Goal: Task Accomplishment & Management: Manage account settings

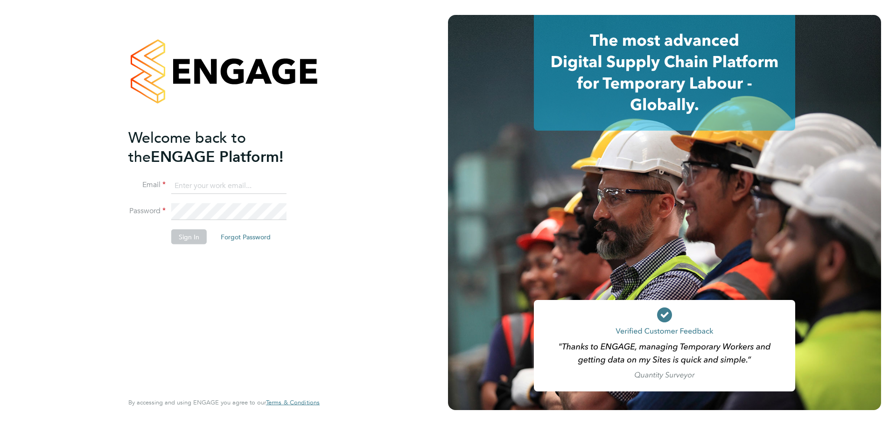
click at [205, 185] on input at bounding box center [228, 185] width 115 height 17
type input "[EMAIL_ADDRESS][DOMAIN_NAME]"
click at [201, 234] on button "Sign In" at bounding box center [188, 236] width 35 height 15
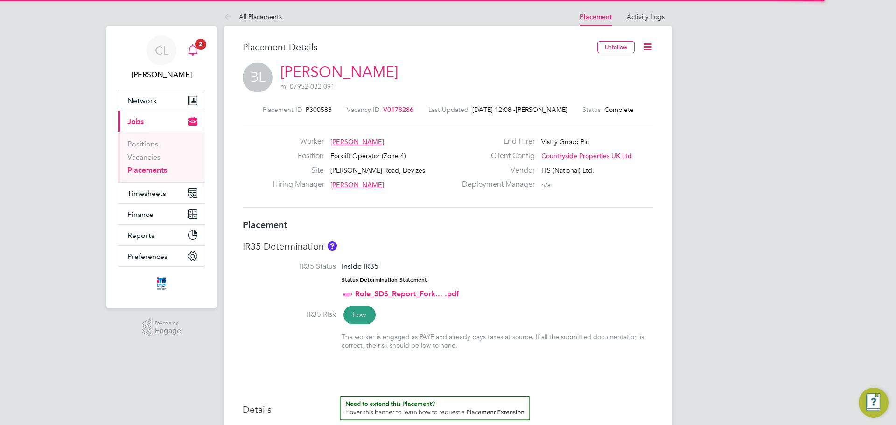
click at [193, 49] on icon "Main navigation" at bounding box center [192, 49] width 11 height 11
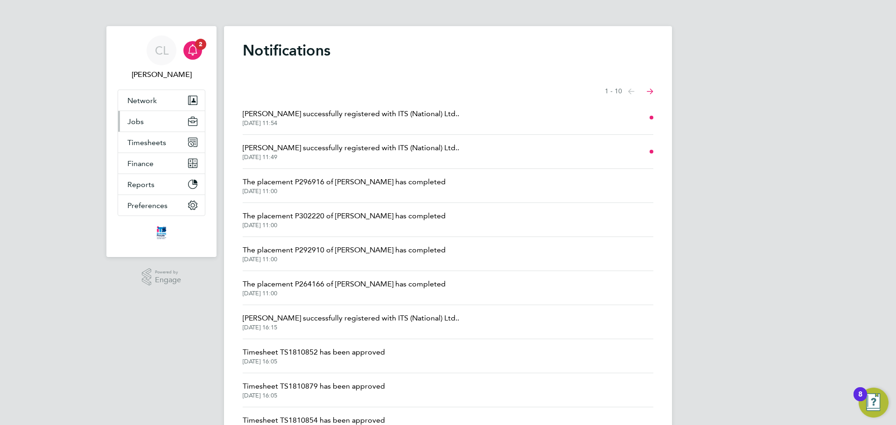
click at [163, 127] on button "Jobs" at bounding box center [161, 121] width 87 height 21
click at [171, 147] on button "Timesheets" at bounding box center [161, 142] width 87 height 21
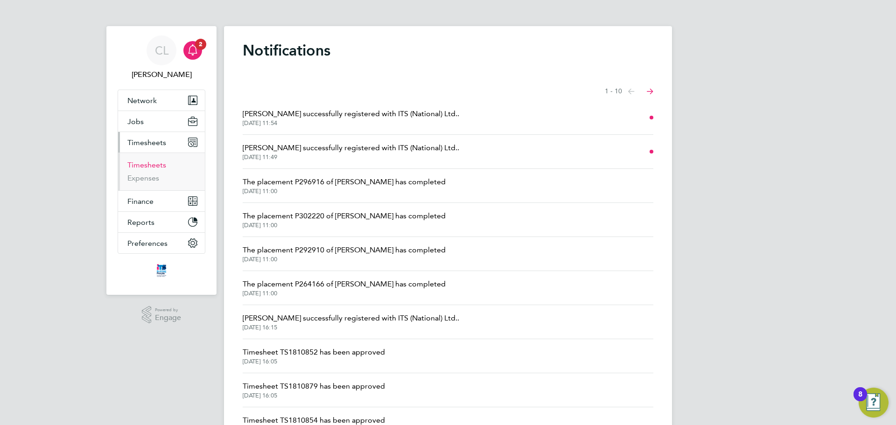
click at [157, 167] on link "Timesheets" at bounding box center [146, 164] width 39 height 9
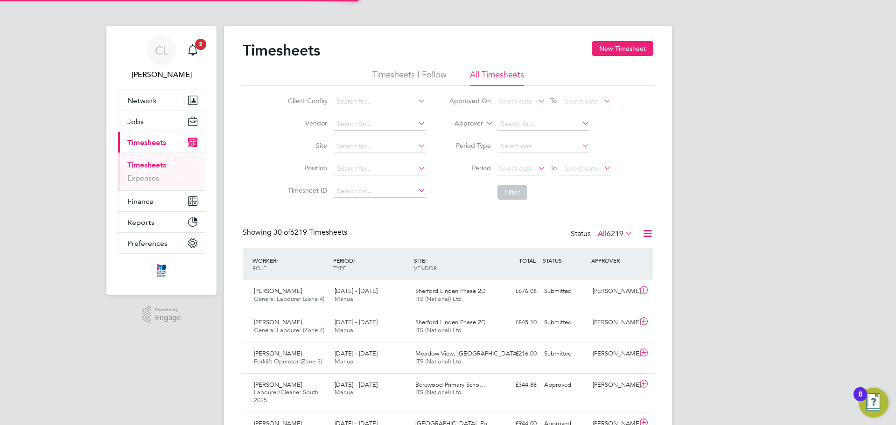
scroll to position [5, 5]
click at [366, 145] on input at bounding box center [379, 146] width 92 height 13
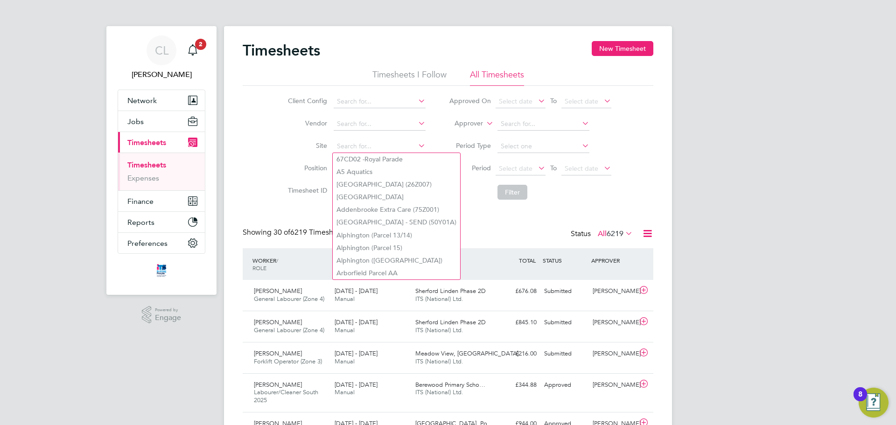
click at [294, 152] on li "Site" at bounding box center [355, 146] width 164 height 22
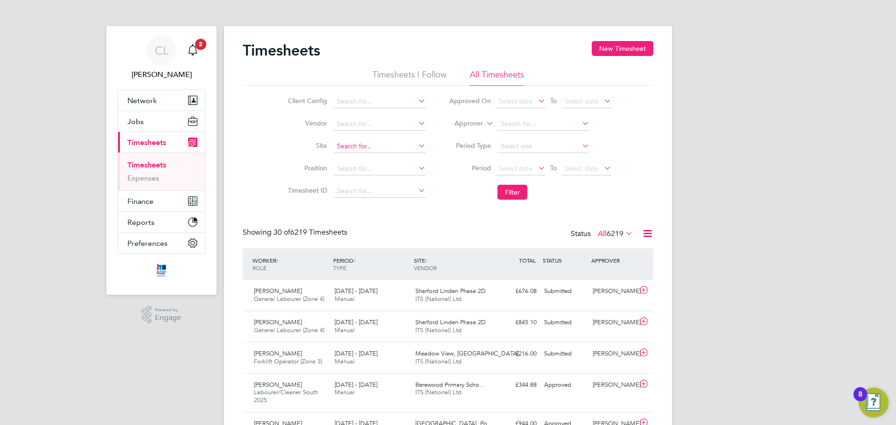
click at [349, 149] on input at bounding box center [379, 146] width 92 height 13
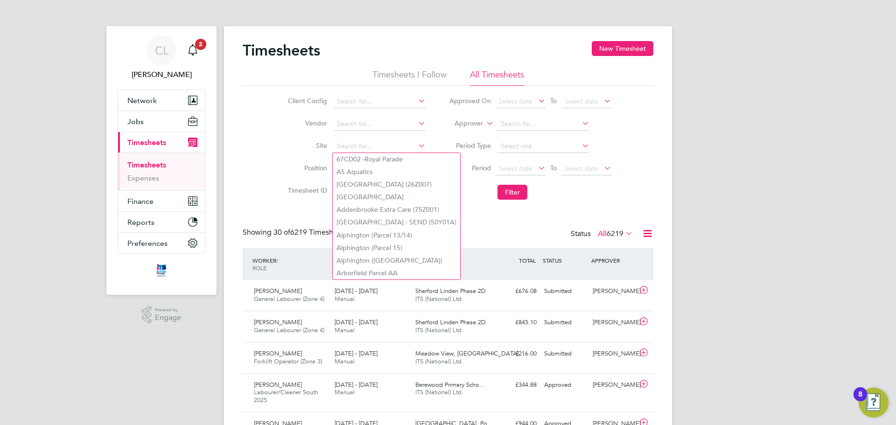
click at [294, 132] on li "Vendor" at bounding box center [355, 124] width 164 height 22
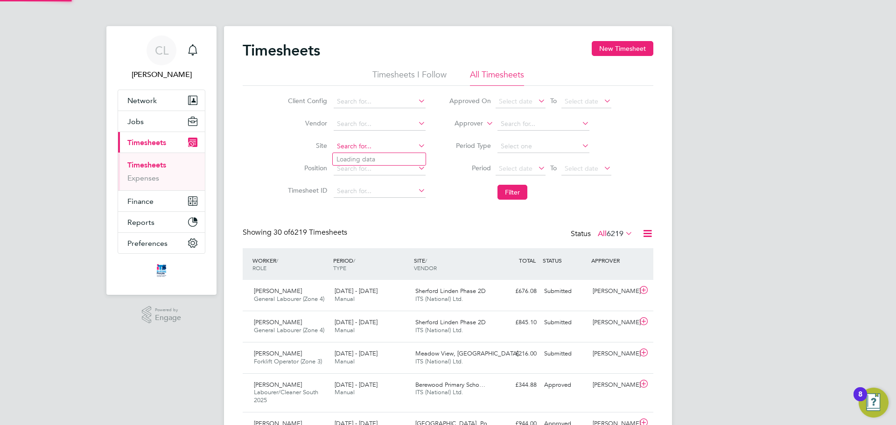
click at [353, 149] on input at bounding box center [379, 146] width 92 height 13
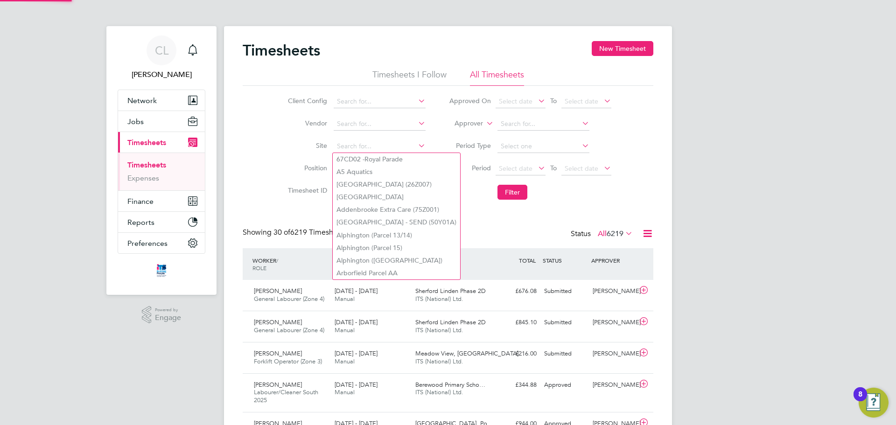
click at [314, 153] on li "Site" at bounding box center [355, 146] width 164 height 22
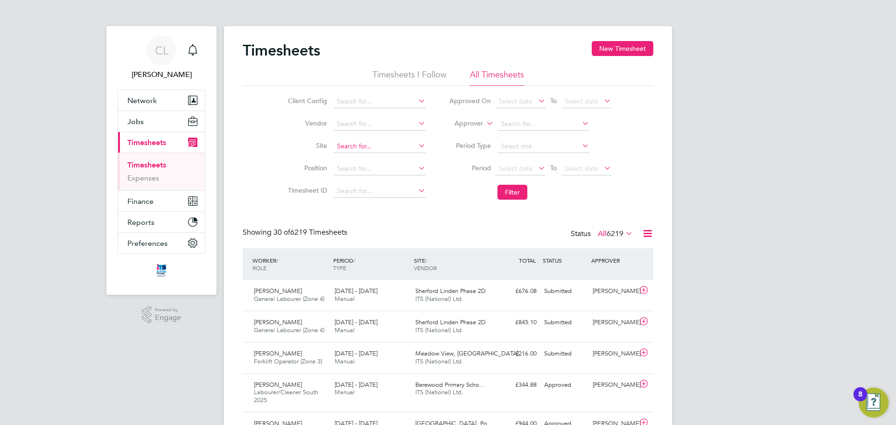
click at [346, 146] on input at bounding box center [379, 146] width 92 height 13
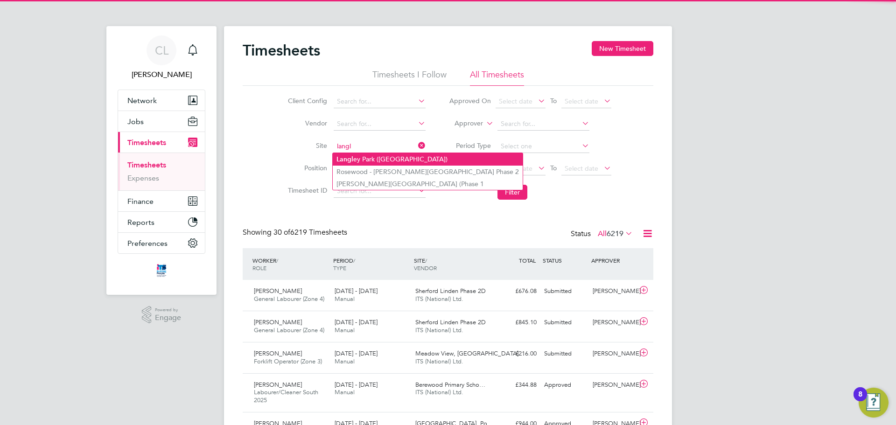
click at [396, 161] on li "Langl ey Park (Chippenham)" at bounding box center [428, 159] width 190 height 13
type input "Langley Park (Chippenham)"
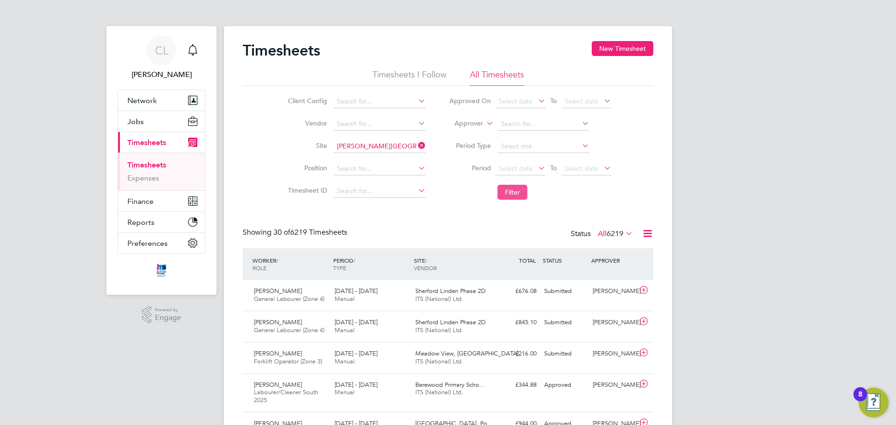
click at [515, 194] on button "Filter" at bounding box center [512, 192] width 30 height 15
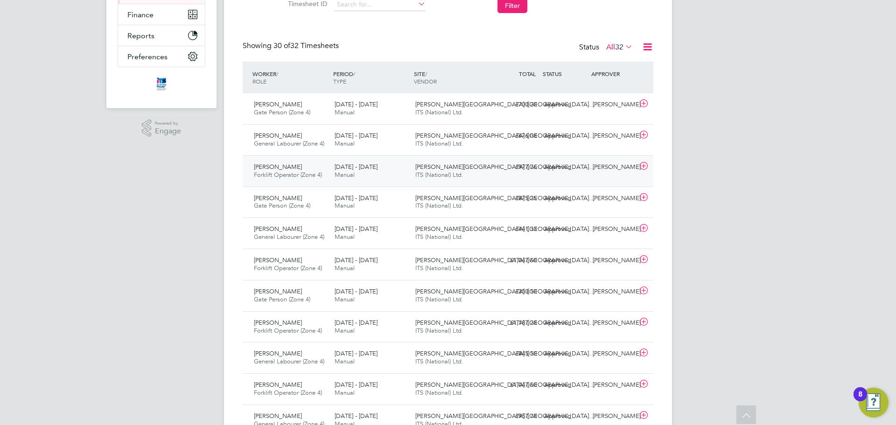
click at [360, 178] on div "25 - 31 Aug 2025 Manual" at bounding box center [371, 171] width 81 height 23
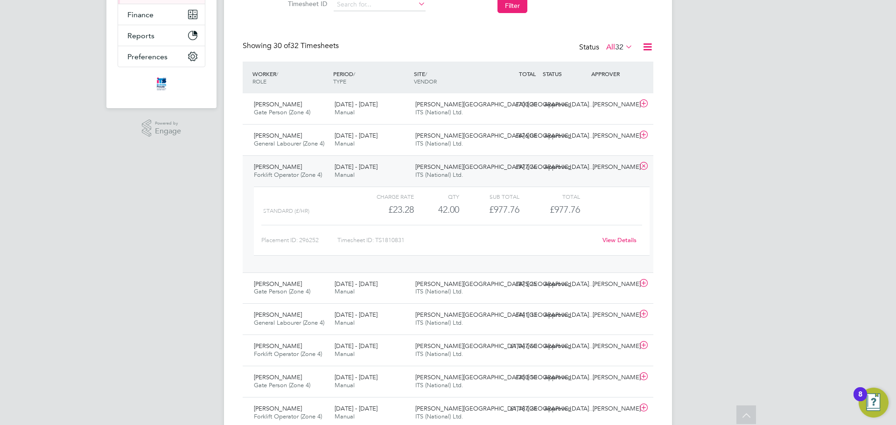
click at [624, 237] on link "View Details" at bounding box center [619, 240] width 34 height 8
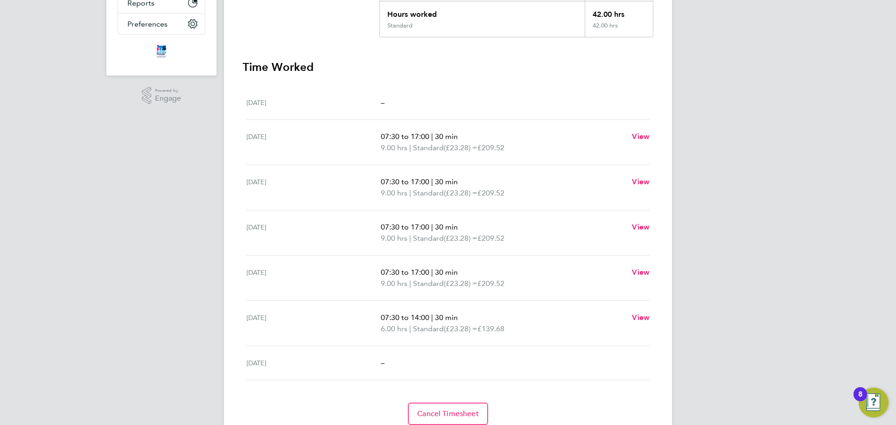
scroll to position [257, 0]
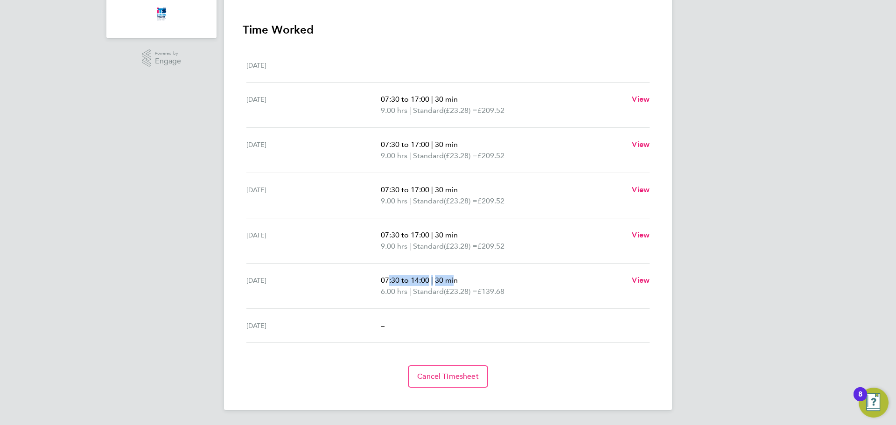
drag, startPoint x: 383, startPoint y: 280, endPoint x: 455, endPoint y: 278, distance: 72.3
click at [455, 278] on p "07:30 to 14:00 | 30 min" at bounding box center [502, 280] width 243 height 11
click at [457, 307] on div "Sat 30 Aug 07:30 to 14:00 | 30 min 6.00 hrs | Standard (£23.28) = £139.68 View" at bounding box center [447, 286] width 403 height 45
drag, startPoint x: 380, startPoint y: 279, endPoint x: 431, endPoint y: 280, distance: 51.3
click at [431, 280] on p "07:30 to 14:00 | 30 min" at bounding box center [502, 280] width 243 height 11
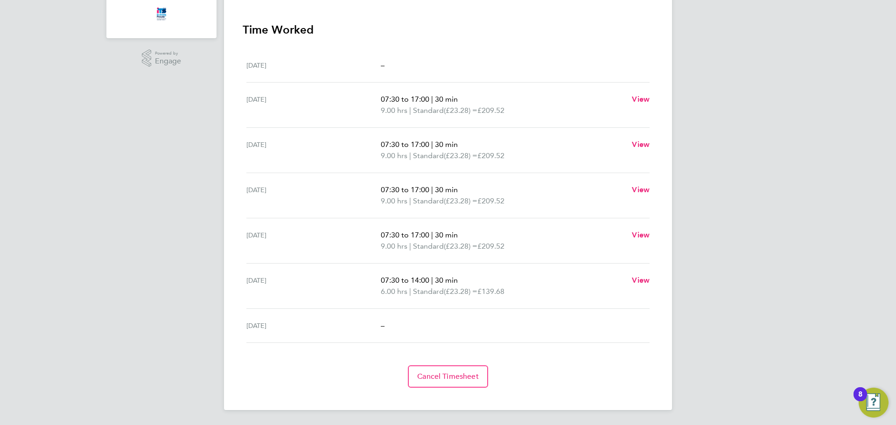
click at [433, 292] on span "Standard" at bounding box center [428, 291] width 31 height 11
drag, startPoint x: 383, startPoint y: 279, endPoint x: 465, endPoint y: 279, distance: 82.6
click at [465, 279] on p "07:30 to 14:00 | 30 min" at bounding box center [502, 280] width 243 height 11
drag, startPoint x: 384, startPoint y: 222, endPoint x: 391, endPoint y: 163, distance: 60.1
click at [384, 222] on div "Fri 29 Aug 07:30 to 17:00 | 30 min 9.00 hrs | Standard (£23.28) = £209.52 View" at bounding box center [447, 240] width 403 height 45
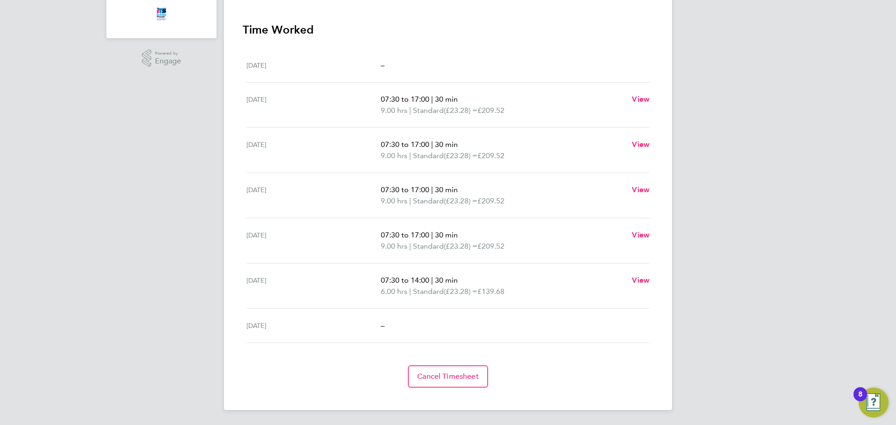
click at [395, 144] on span "07:30 to 17:00" at bounding box center [405, 144] width 49 height 9
